Goal: Task Accomplishment & Management: Use online tool/utility

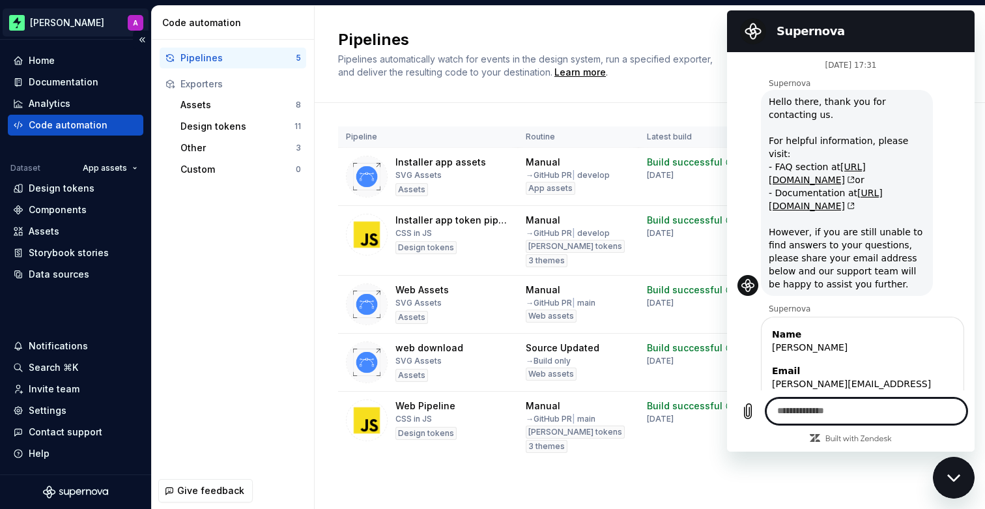
scroll to position [2296, 0]
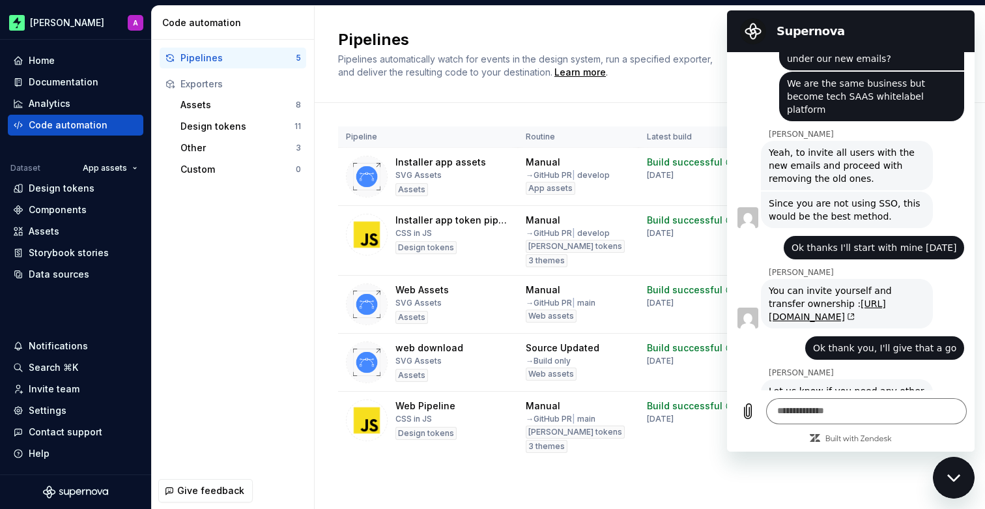
click at [955, 472] on div "Close messaging window" at bounding box center [953, 477] width 39 height 39
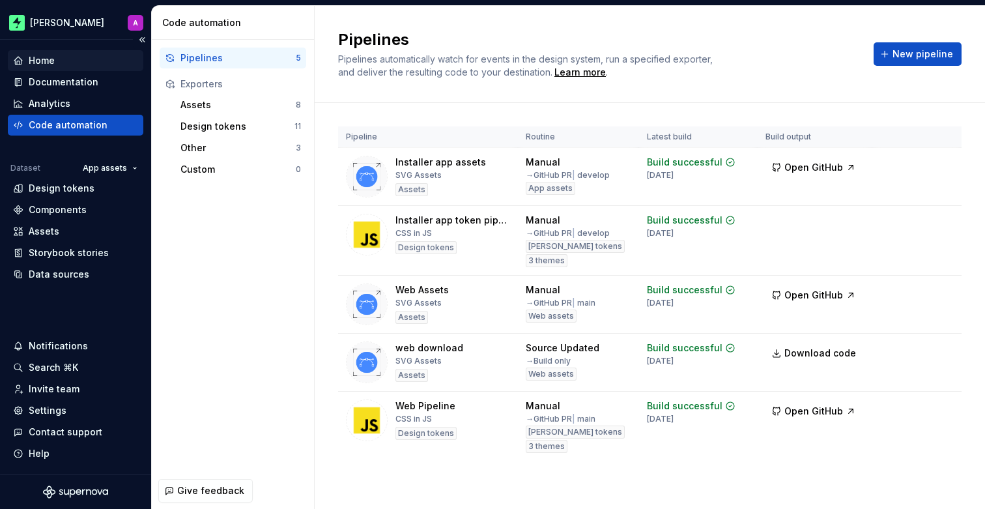
click at [56, 55] on div "Home" at bounding box center [75, 60] width 125 height 13
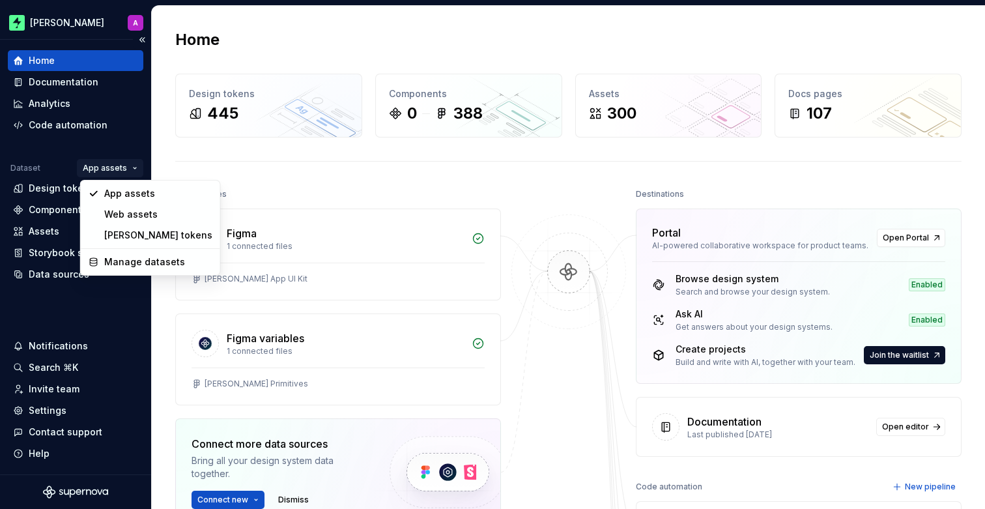
click at [106, 158] on html "Zuno A Home Documentation Analytics Code automation Dataset App assets Design t…" at bounding box center [492, 254] width 985 height 509
click at [118, 229] on div "[PERSON_NAME] tokens" at bounding box center [158, 235] width 108 height 13
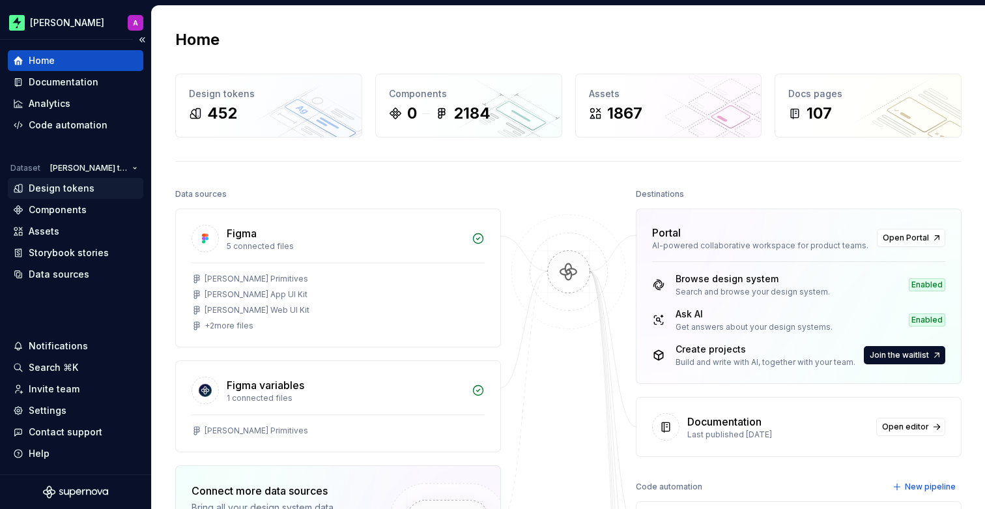
click at [93, 194] on div "Design tokens" at bounding box center [75, 188] width 125 height 13
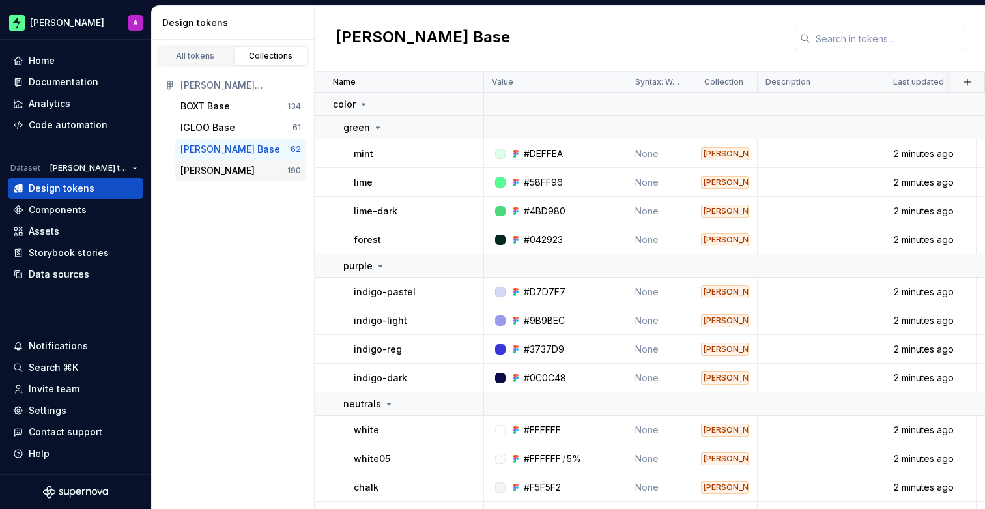
click at [239, 167] on div "Zuno Tokens" at bounding box center [233, 170] width 107 height 13
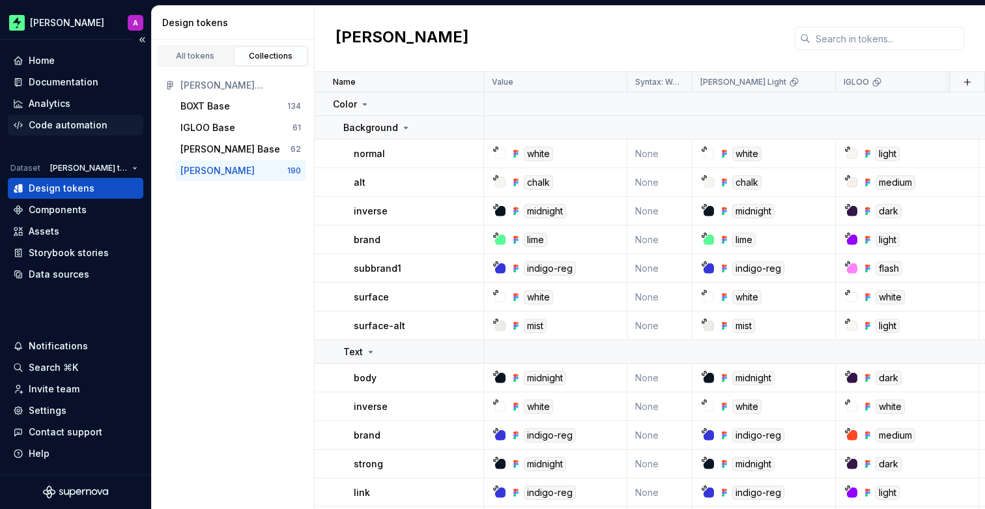
click at [111, 120] on div "Code automation" at bounding box center [75, 125] width 125 height 13
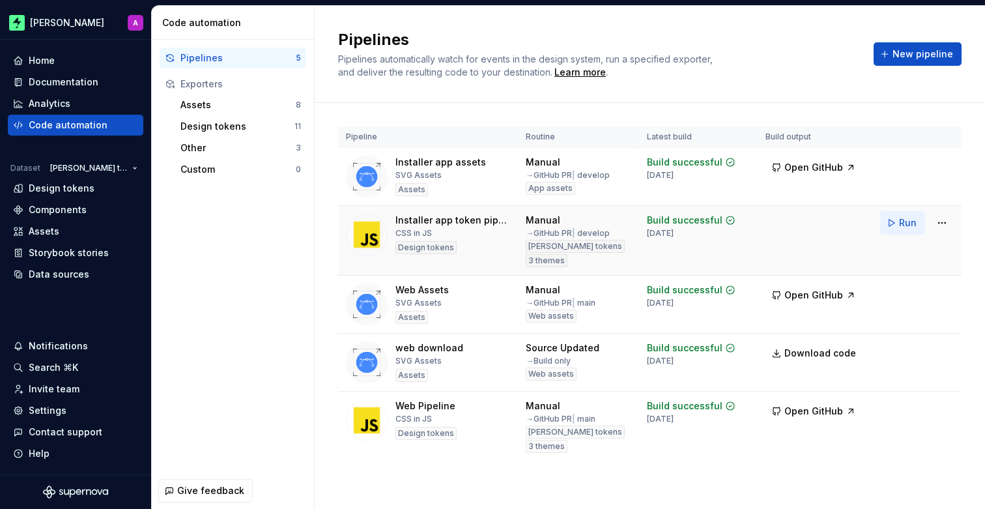
click at [909, 223] on span "Run" at bounding box center [908, 222] width 18 height 13
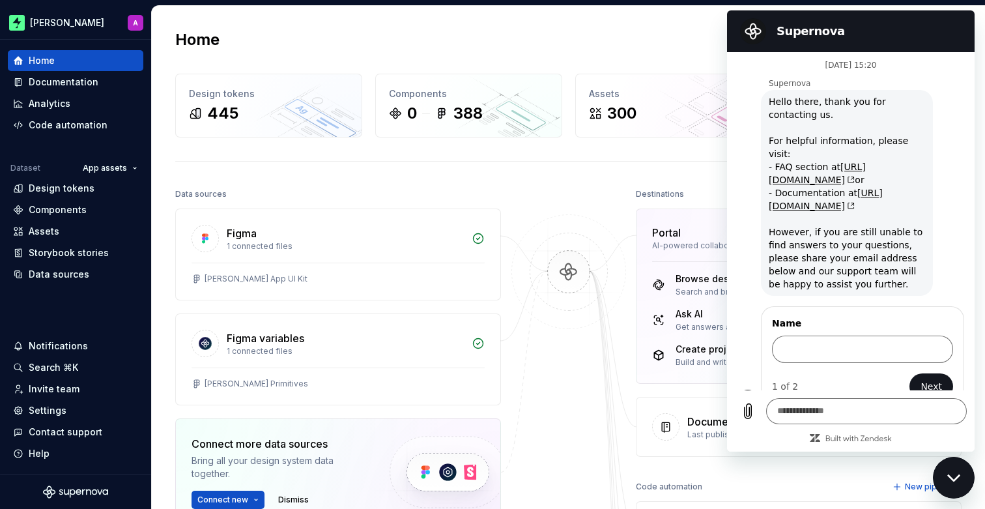
scroll to position [8, 0]
